Goal: Task Accomplishment & Management: Manage account settings

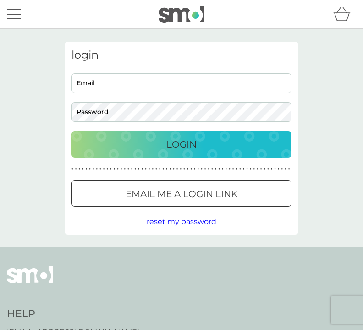
click at [183, 77] on input "Email" at bounding box center [181, 83] width 220 height 20
type input "helennb8@btinternet.com"
click at [181, 144] on button "Login" at bounding box center [181, 144] width 220 height 27
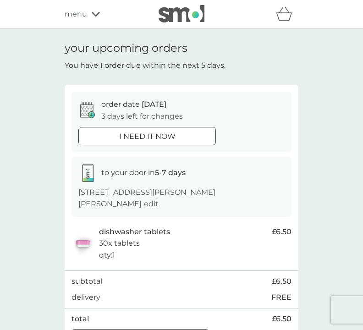
click at [99, 103] on div "order date 12 Oct 3 days left for changes" at bounding box center [181, 109] width 206 height 23
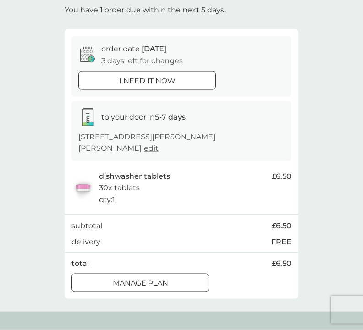
scroll to position [56, 0]
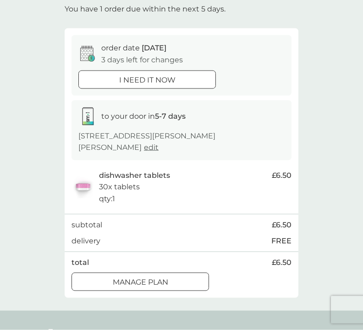
click at [171, 277] on div "Manage plan" at bounding box center [140, 282] width 136 height 12
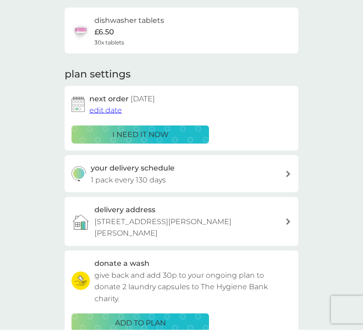
scroll to position [68, 0]
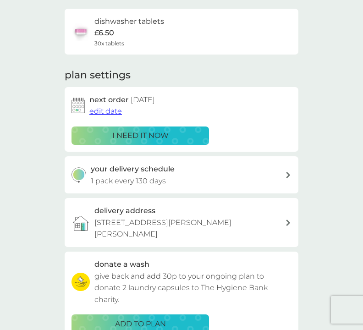
click at [286, 172] on icon at bounding box center [288, 175] width 4 height 6
select select "119"
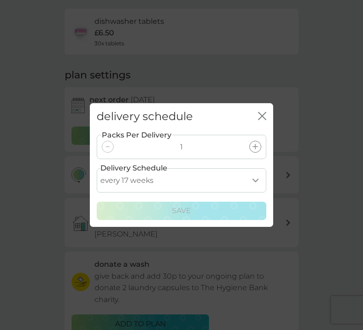
click at [255, 192] on select "every 1 week every 2 weeks every 3 weeks every 4 weeks every 5 weeks every 6 we…" at bounding box center [181, 180] width 169 height 24
click at [264, 121] on button "close" at bounding box center [262, 117] width 8 height 10
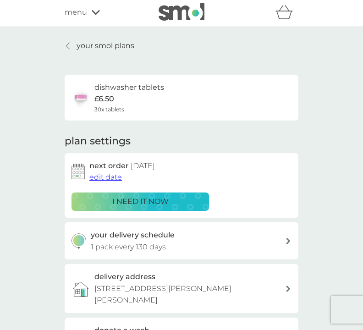
scroll to position [0, 0]
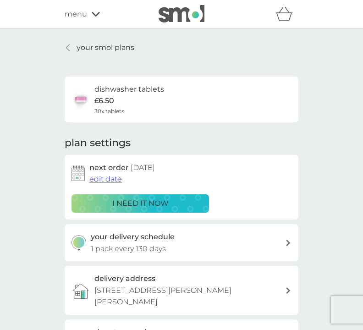
click at [172, 178] on div "next order 12 Oct 2025 edit date" at bounding box center [190, 173] width 202 height 23
click at [183, 188] on div "next order 12 Oct 2025 edit date i need it now" at bounding box center [181, 187] width 220 height 51
click at [107, 176] on span "edit date" at bounding box center [105, 178] width 33 height 9
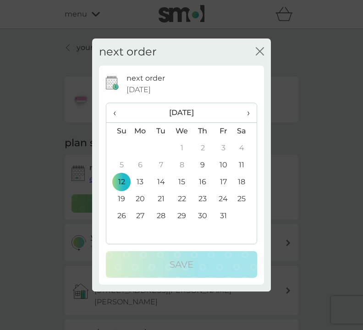
click at [250, 111] on th "›" at bounding box center [244, 113] width 23 height 20
click at [252, 112] on th "›" at bounding box center [244, 113] width 23 height 20
click at [206, 179] on td "18" at bounding box center [202, 182] width 21 height 17
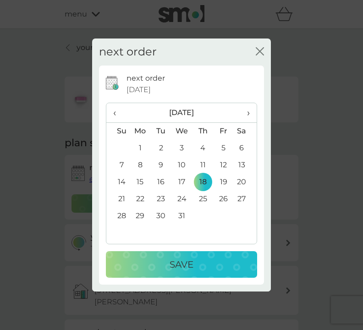
click at [205, 263] on div "Save" at bounding box center [181, 264] width 133 height 15
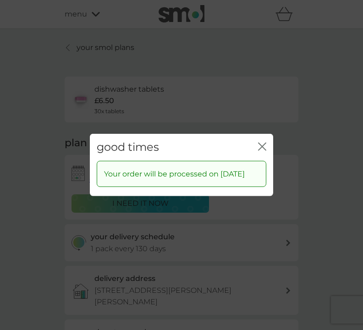
click at [265, 141] on div "close" at bounding box center [262, 147] width 8 height 13
click at [320, 184] on div "good times close Your order will be processed on 18 Dec 2025" at bounding box center [181, 165] width 363 height 330
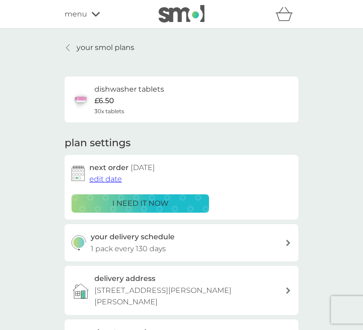
click at [98, 12] on icon at bounding box center [96, 13] width 8 height 5
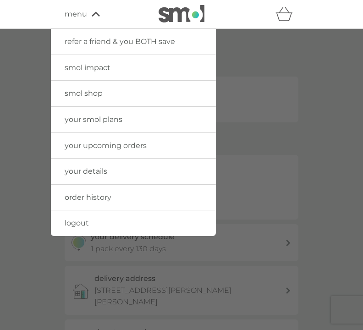
click at [137, 221] on link "logout" at bounding box center [133, 223] width 165 height 26
